Goal: Information Seeking & Learning: Learn about a topic

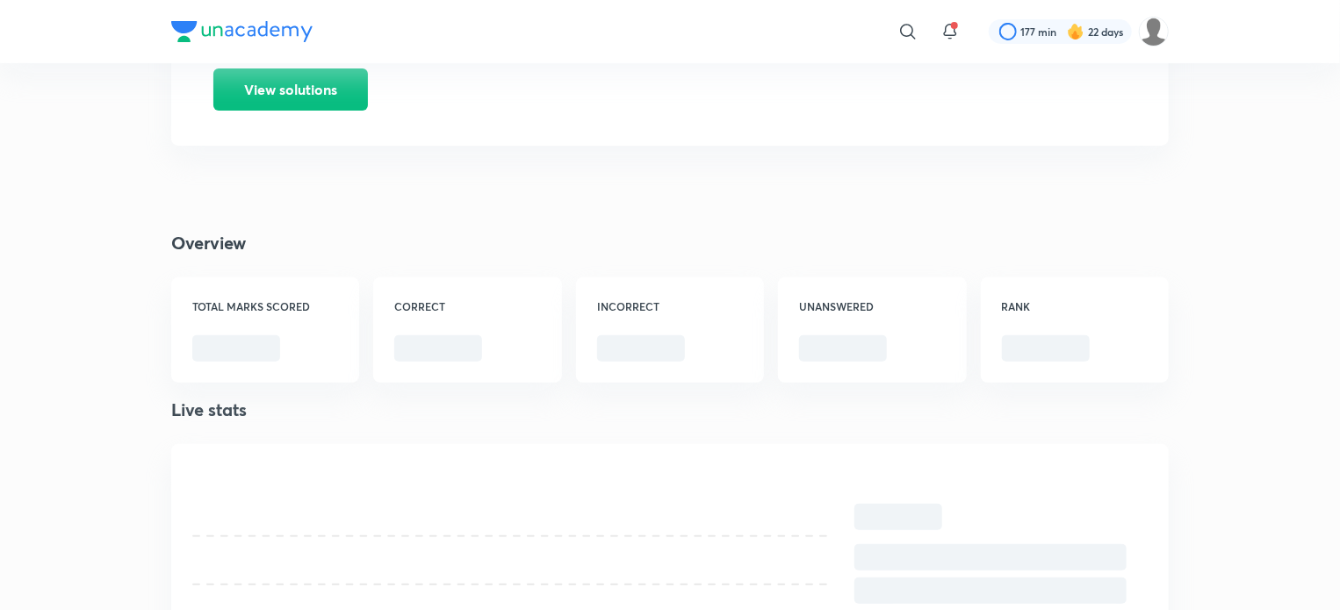
scroll to position [225, 0]
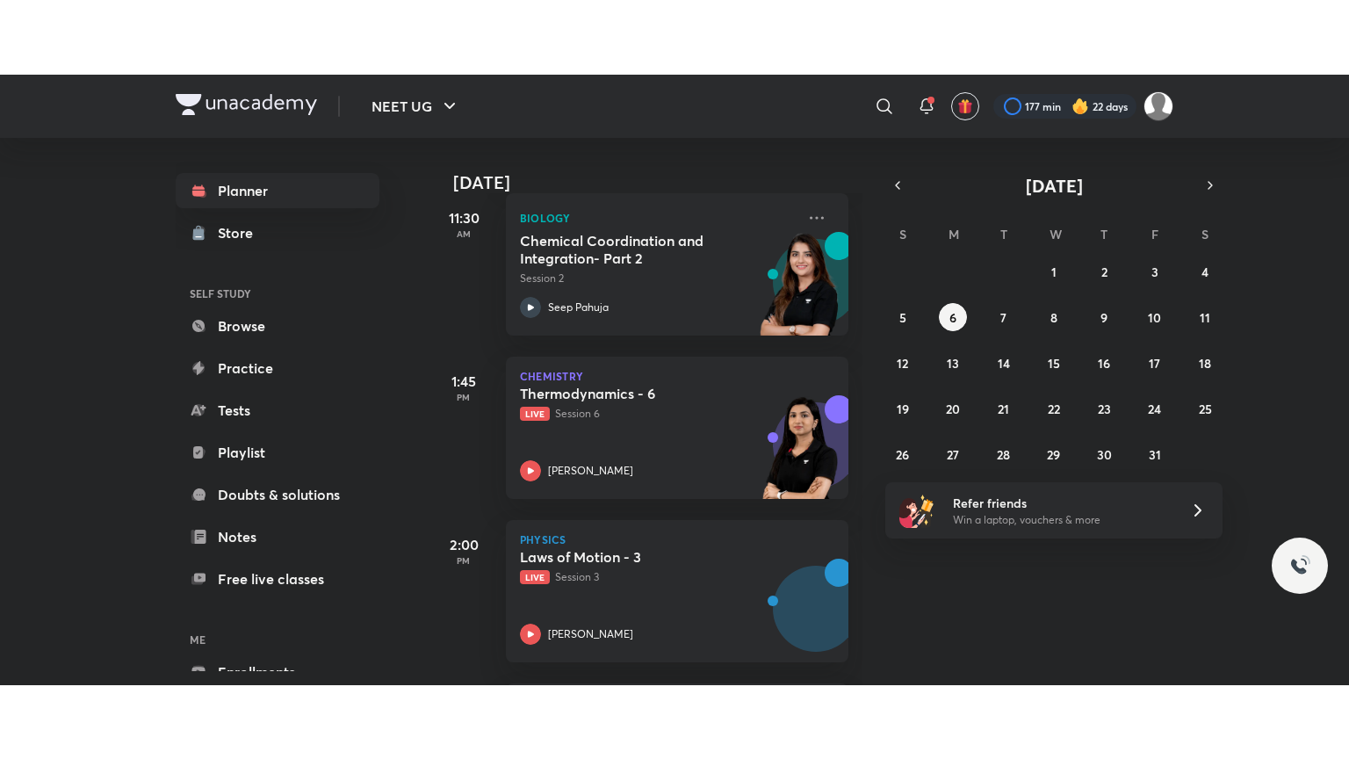
scroll to position [757, 0]
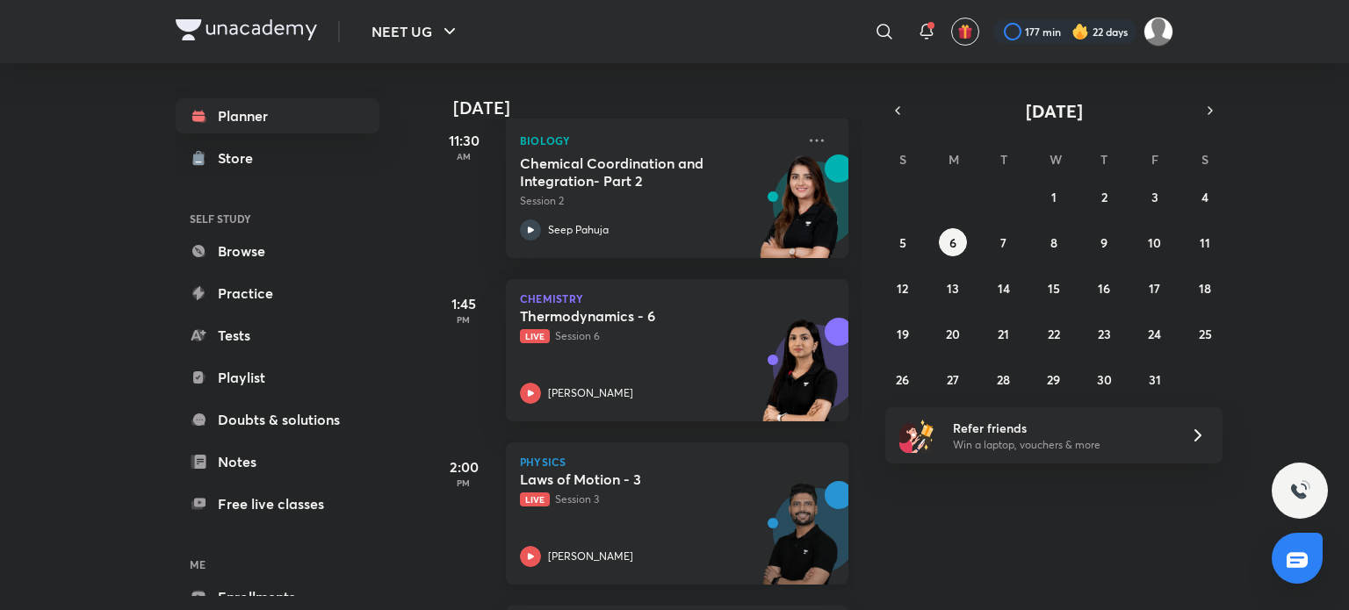
click at [681, 519] on div "Laws of Motion - 3 Live Session 3 Prateek Jain" at bounding box center [658, 519] width 276 height 97
